Goal: Task Accomplishment & Management: Use online tool/utility

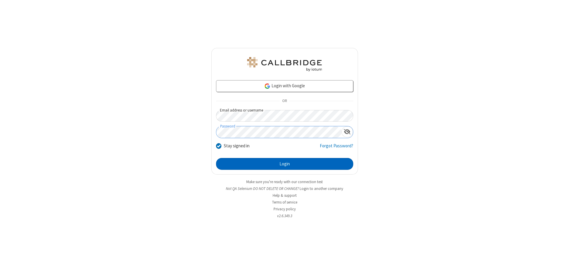
click at [285, 164] on button "Login" at bounding box center [284, 164] width 137 height 12
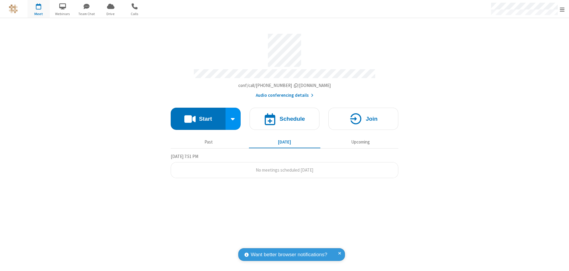
click at [562, 9] on span "Open menu" at bounding box center [562, 10] width 5 height 6
click at [111, 14] on span "Drive" at bounding box center [111, 13] width 22 height 5
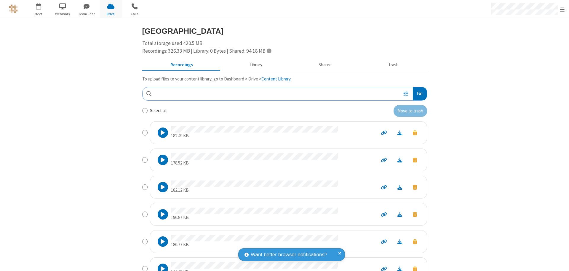
click at [253, 65] on button "Library" at bounding box center [255, 65] width 69 height 11
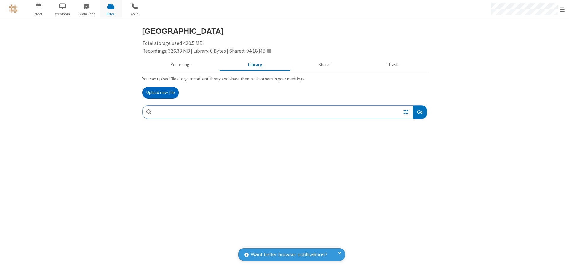
click at [160, 93] on button "Upload new file" at bounding box center [160, 93] width 36 height 12
click at [415, 151] on span "Move to trash" at bounding box center [415, 150] width 4 height 5
